Goal: Transaction & Acquisition: Purchase product/service

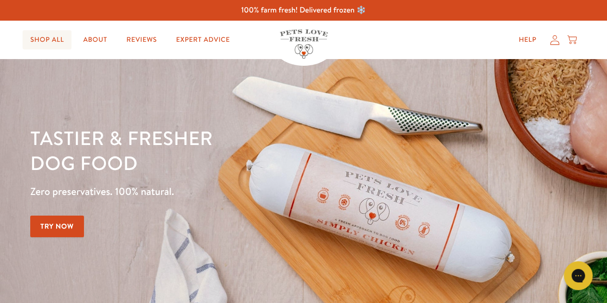
click at [48, 38] on link "Shop All" at bounding box center [47, 39] width 49 height 19
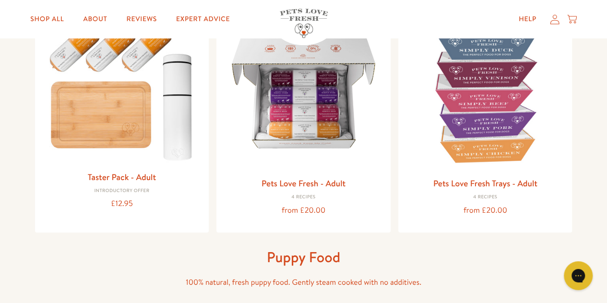
scroll to position [147, 0]
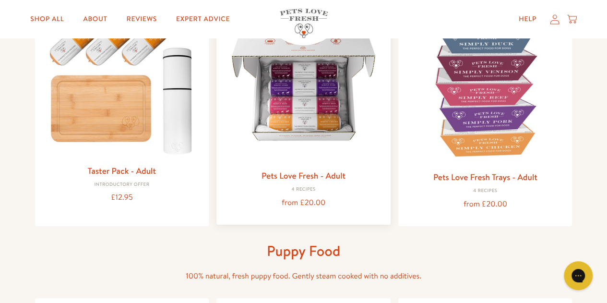
click at [301, 96] on img at bounding box center [303, 85] width 159 height 159
click at [319, 109] on img at bounding box center [303, 85] width 159 height 159
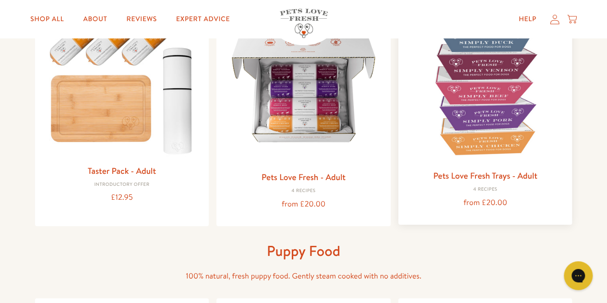
click at [495, 104] on img at bounding box center [485, 85] width 159 height 159
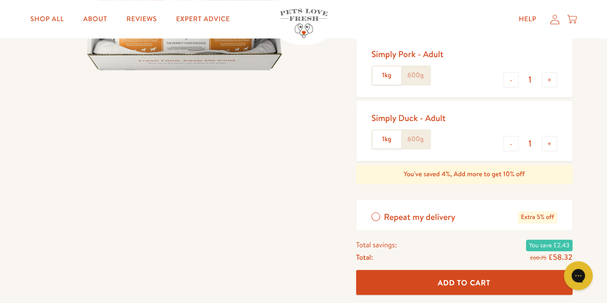
scroll to position [281, 0]
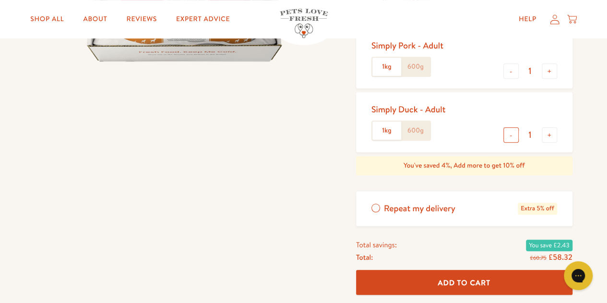
click at [511, 133] on button "-" at bounding box center [510, 134] width 15 height 15
type input "0"
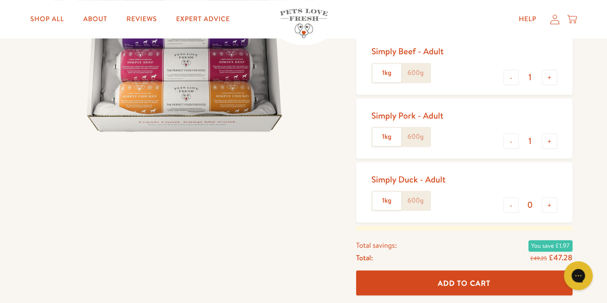
scroll to position [192, 0]
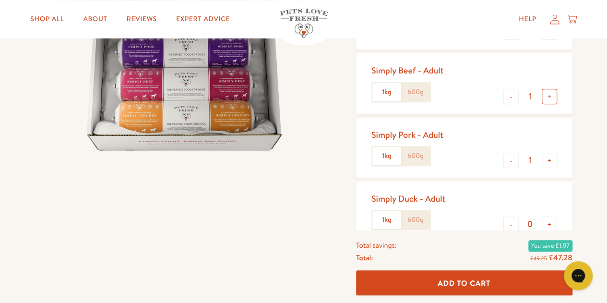
click at [548, 95] on button "+" at bounding box center [549, 96] width 15 height 15
type input "2"
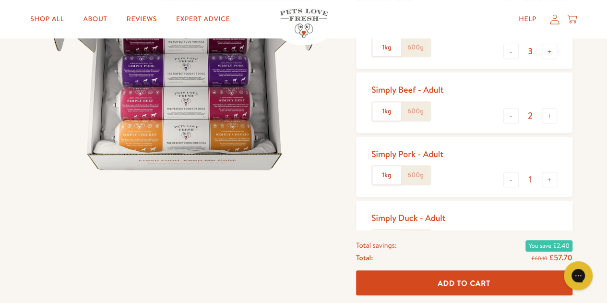
scroll to position [134, 0]
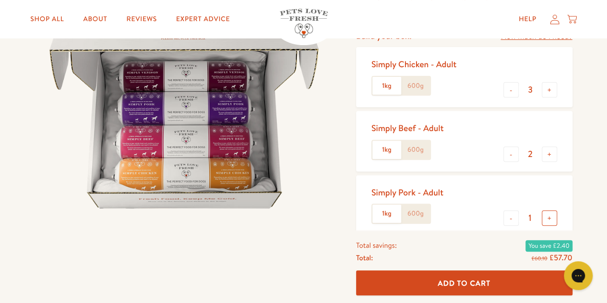
click at [551, 217] on button "+" at bounding box center [549, 217] width 15 height 15
type input "2"
click at [512, 91] on button "-" at bounding box center [510, 89] width 15 height 15
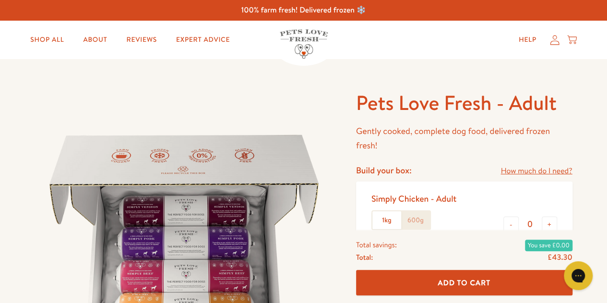
scroll to position [157, 0]
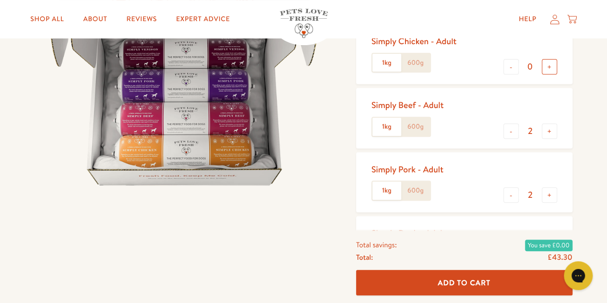
click at [550, 66] on button "+" at bounding box center [549, 66] width 15 height 15
type input "1"
click at [510, 196] on button "-" at bounding box center [510, 194] width 15 height 15
type input "1"
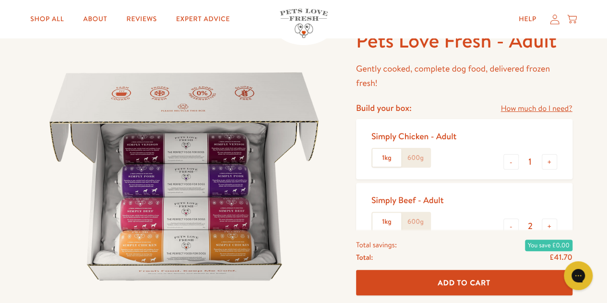
scroll to position [0, 0]
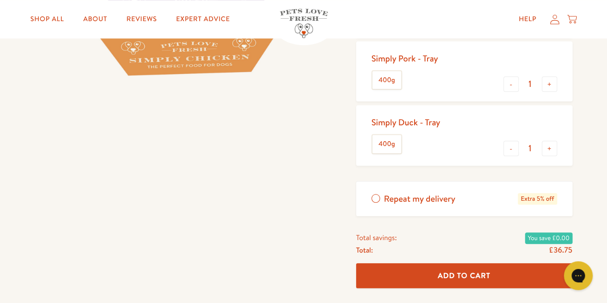
scroll to position [29, 0]
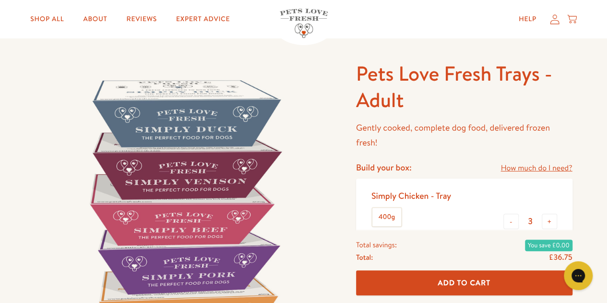
click at [509, 164] on link "How much do I need?" at bounding box center [535, 168] width 71 height 13
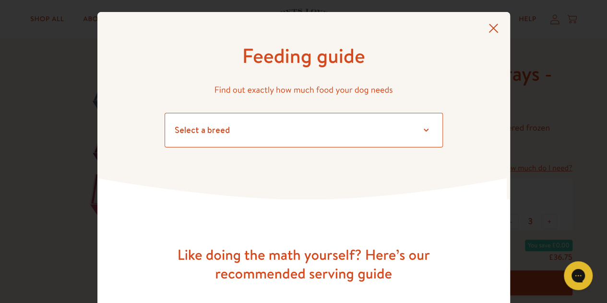
click at [418, 131] on select "Select a breed Affenpinscher Afghan hound Airedale terrier Akita Alaskan Malamu…" at bounding box center [304, 130] width 278 height 35
select select "14"
click at [165, 113] on select "Select a breed Affenpinscher Afghan hound Airedale terrier Akita Alaskan Malamu…" at bounding box center [304, 130] width 278 height 35
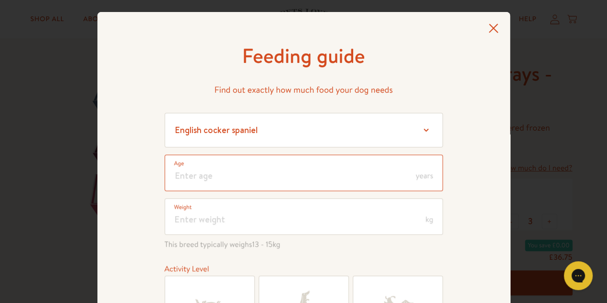
click at [274, 167] on input "number" at bounding box center [304, 172] width 278 height 36
type input "3"
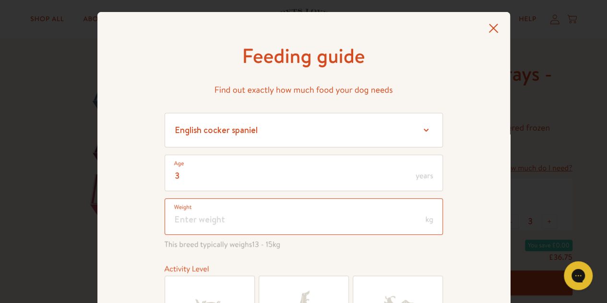
click at [274, 223] on input "number" at bounding box center [304, 216] width 278 height 36
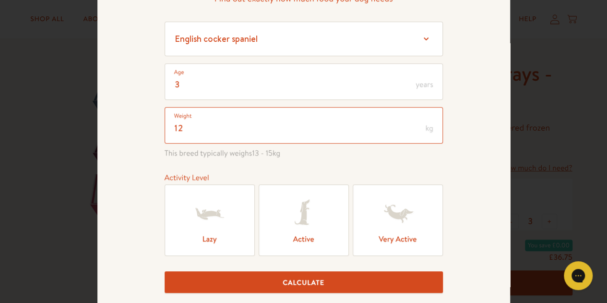
scroll to position [117, 0]
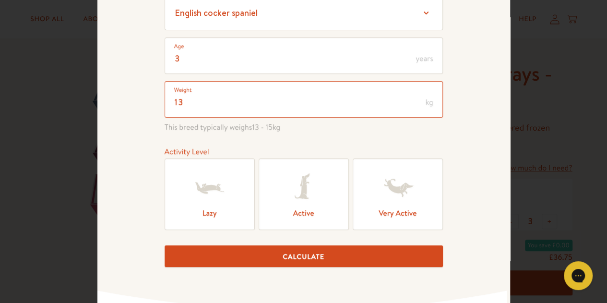
type input "13"
click at [305, 208] on label "Active" at bounding box center [304, 193] width 90 height 71
click at [0, 0] on input "Active" at bounding box center [0, 0] width 0 height 0
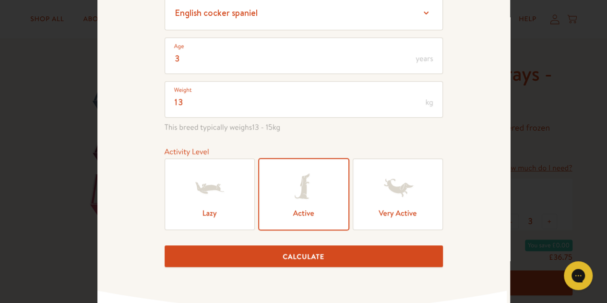
click at [305, 255] on button "Calculate" at bounding box center [304, 256] width 278 height 22
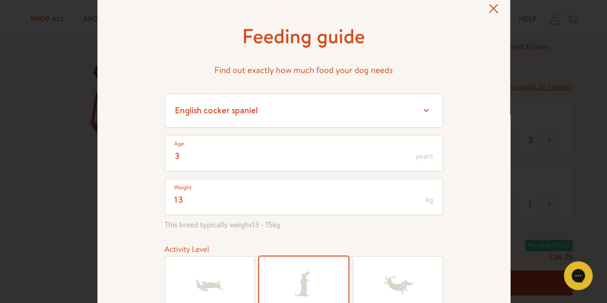
scroll to position [0, 0]
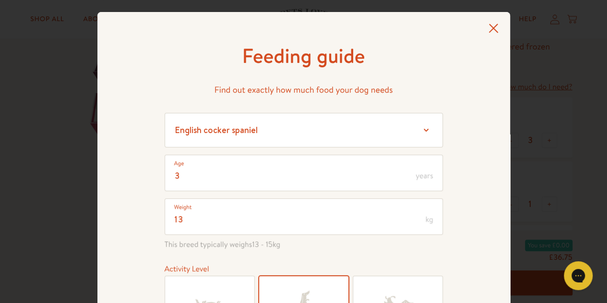
click at [490, 27] on icon at bounding box center [493, 28] width 10 height 9
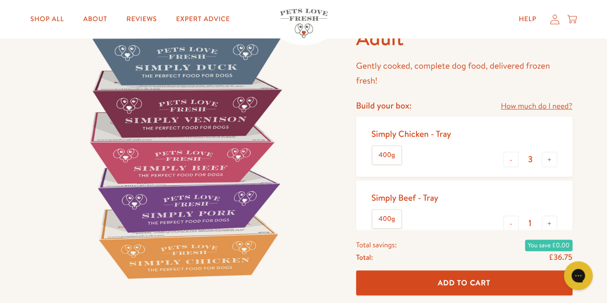
scroll to position [53, 0]
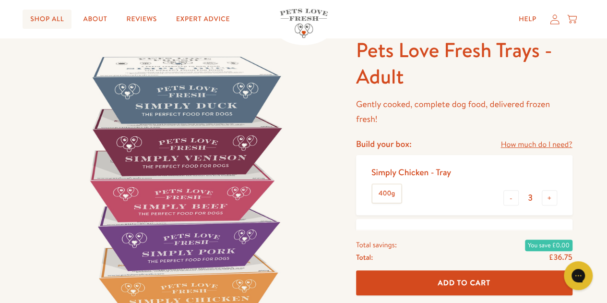
click at [46, 20] on link "Shop All" at bounding box center [47, 19] width 49 height 19
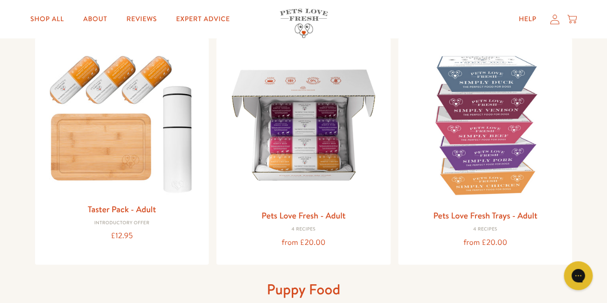
scroll to position [134, 0]
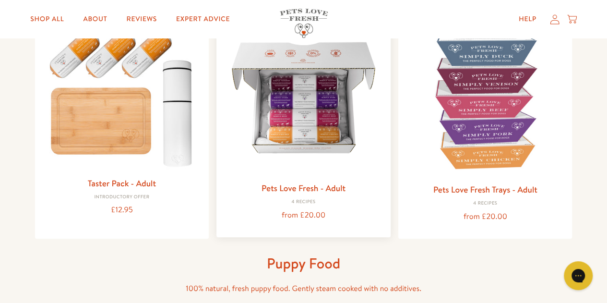
click at [298, 101] on img at bounding box center [303, 97] width 159 height 159
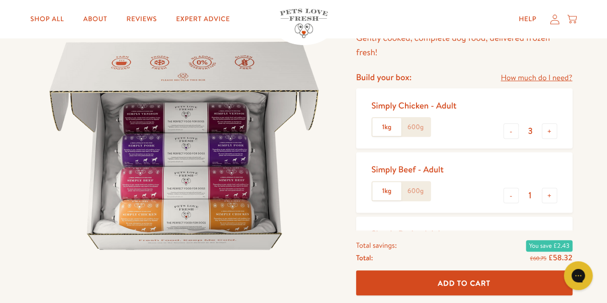
scroll to position [102, 0]
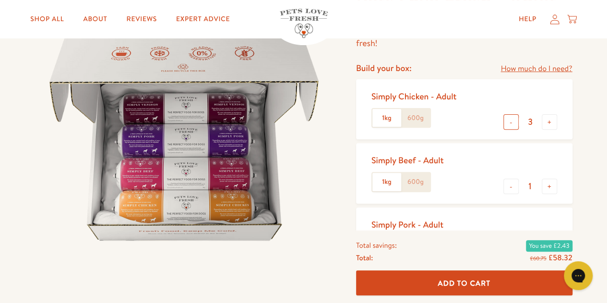
click at [509, 123] on button "-" at bounding box center [510, 121] width 15 height 15
type input "1"
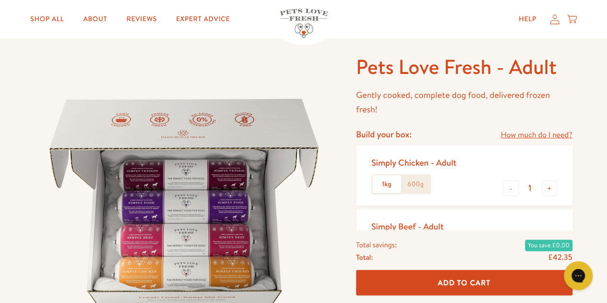
scroll to position [58, 0]
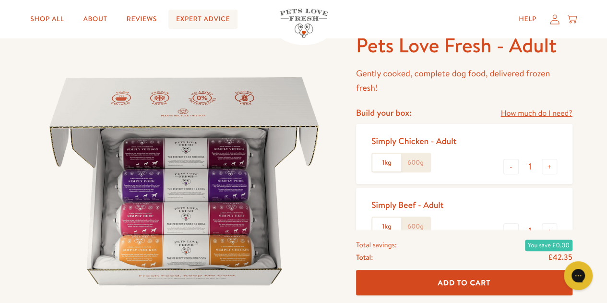
click at [192, 25] on link "Expert Advice" at bounding box center [202, 19] width 69 height 19
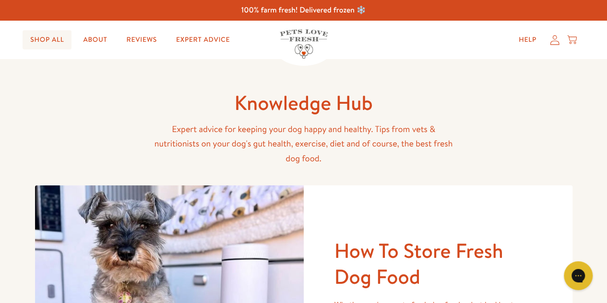
click at [53, 39] on link "Shop All" at bounding box center [47, 39] width 49 height 19
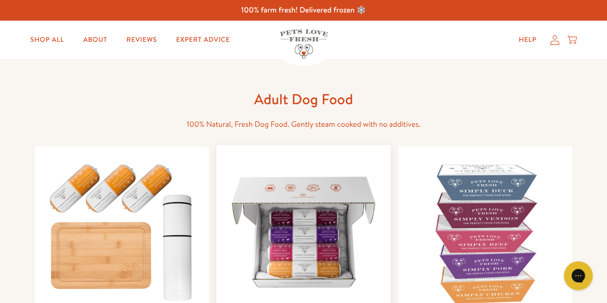
click at [309, 228] on img at bounding box center [303, 232] width 159 height 159
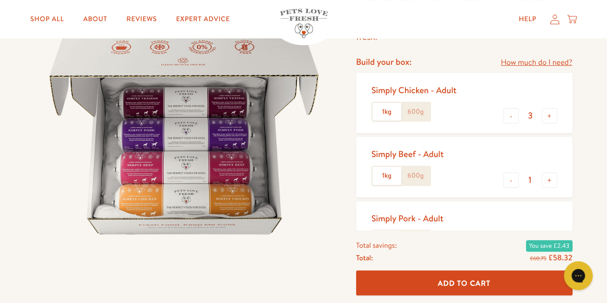
scroll to position [166, 0]
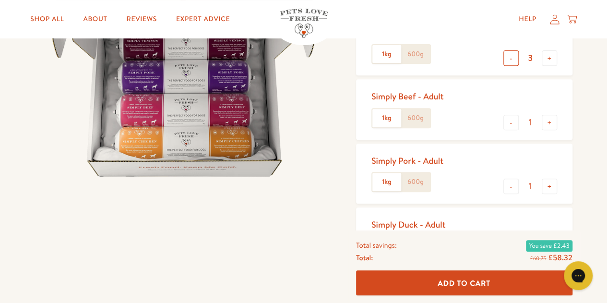
click at [506, 58] on button "-" at bounding box center [510, 57] width 15 height 15
type input "1"
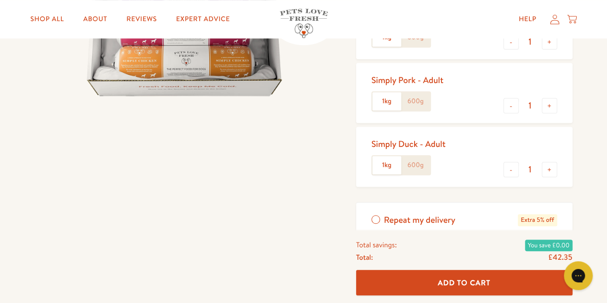
scroll to position [340, 0]
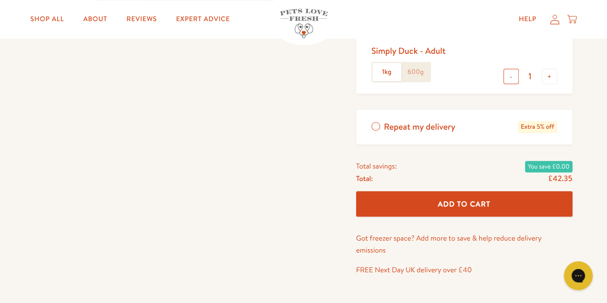
click at [508, 78] on button "-" at bounding box center [510, 76] width 15 height 15
type input "0"
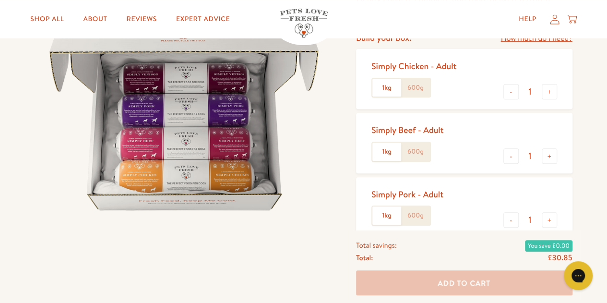
scroll to position [129, 0]
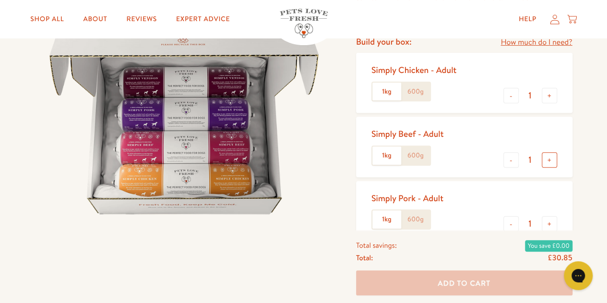
click at [549, 159] on button "+" at bounding box center [549, 159] width 15 height 15
type input "2"
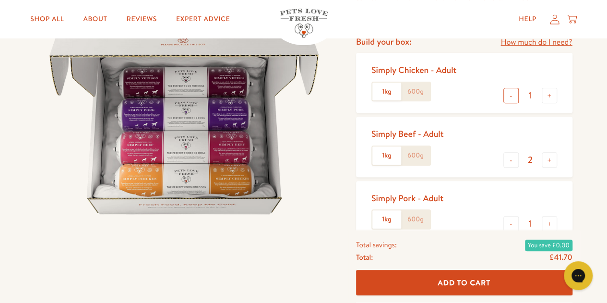
click at [511, 95] on button "-" at bounding box center [510, 95] width 15 height 15
type input "0"
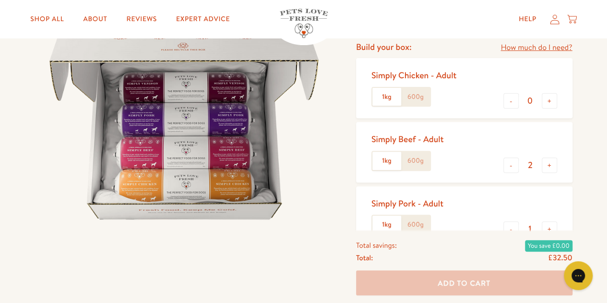
scroll to position [167, 0]
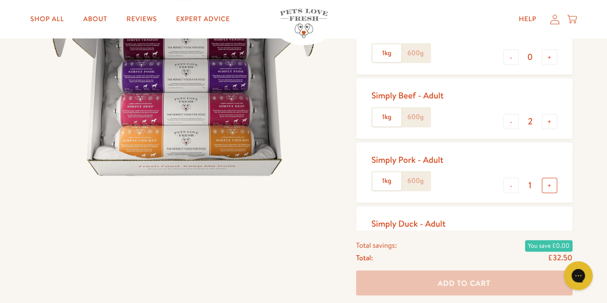
click at [549, 185] on button "+" at bounding box center [549, 184] width 15 height 15
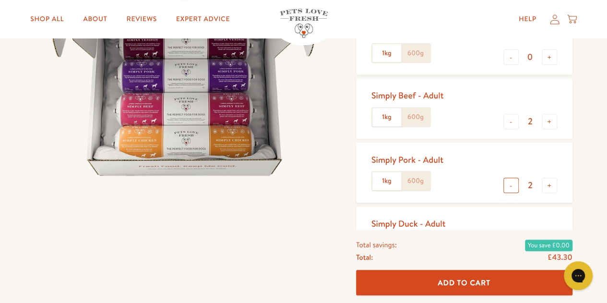
click at [510, 187] on button "-" at bounding box center [510, 184] width 15 height 15
type input "1"
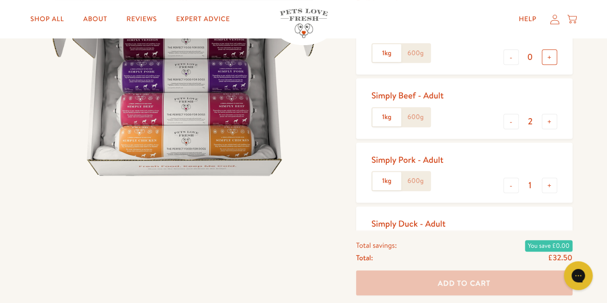
click at [548, 60] on button "+" at bounding box center [549, 56] width 15 height 15
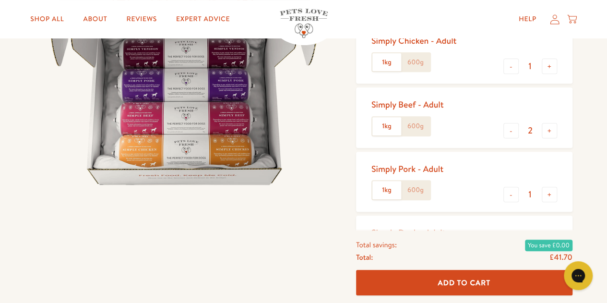
scroll to position [136, 0]
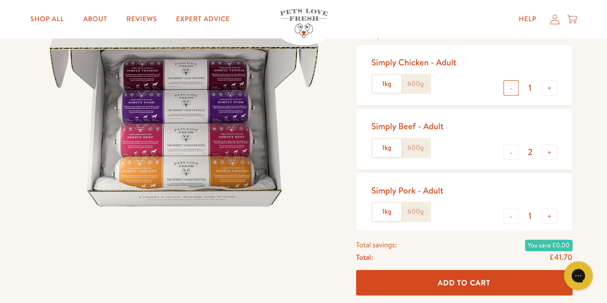
click at [511, 88] on button "-" at bounding box center [510, 87] width 15 height 15
type input "0"
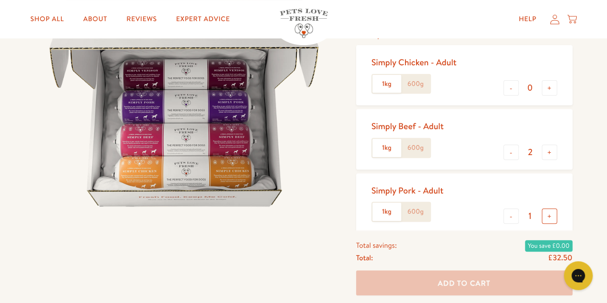
click at [551, 217] on button "+" at bounding box center [549, 215] width 15 height 15
type input "2"
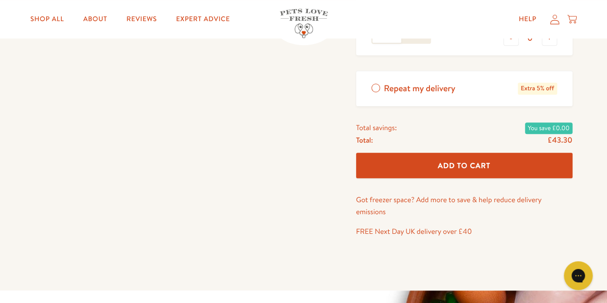
scroll to position [335, 0]
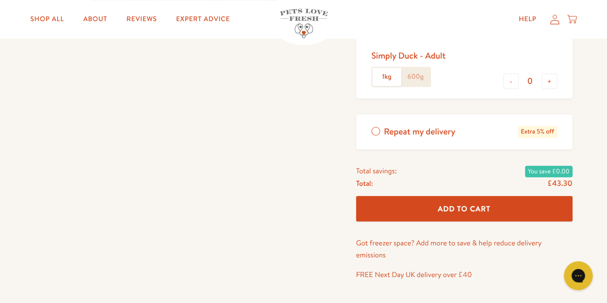
click at [473, 205] on span "Add To Cart" at bounding box center [463, 208] width 53 height 10
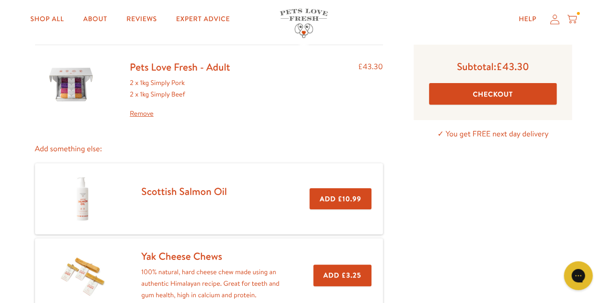
scroll to position [38, 0]
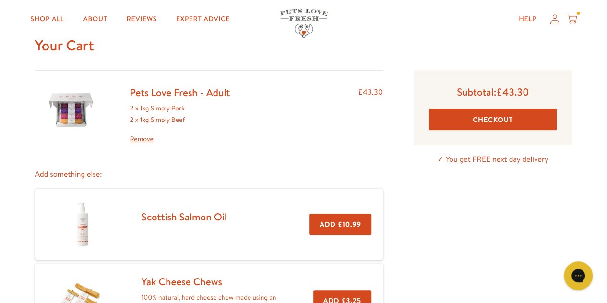
click at [484, 120] on button "Checkout" at bounding box center [493, 119] width 128 height 22
